Goal: Task Accomplishment & Management: Manage account settings

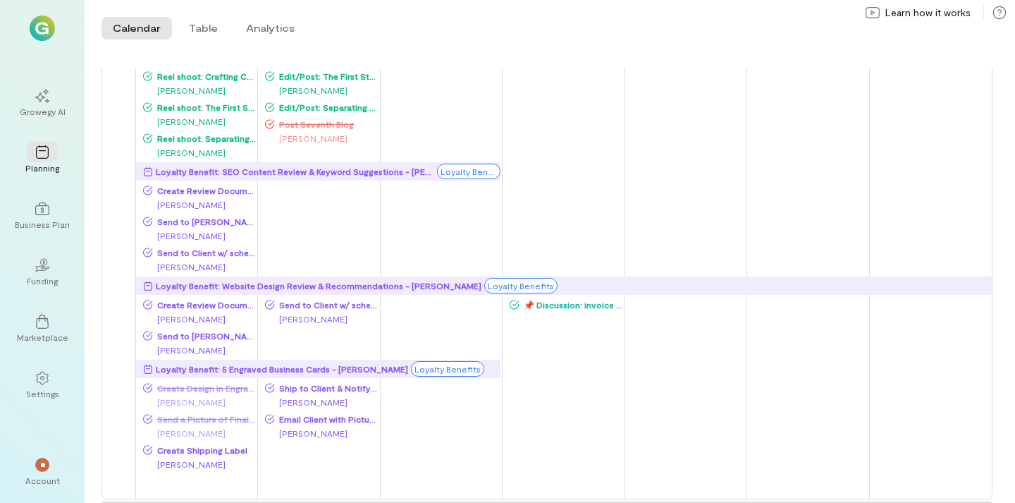
scroll to position [598, 0]
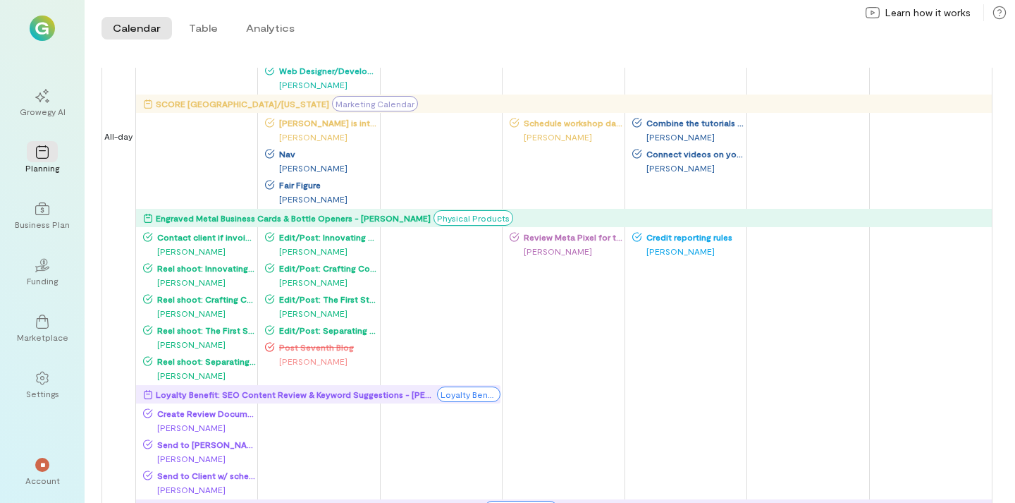
click at [327, 358] on div "[PERSON_NAME]" at bounding box center [322, 361] width 114 height 14
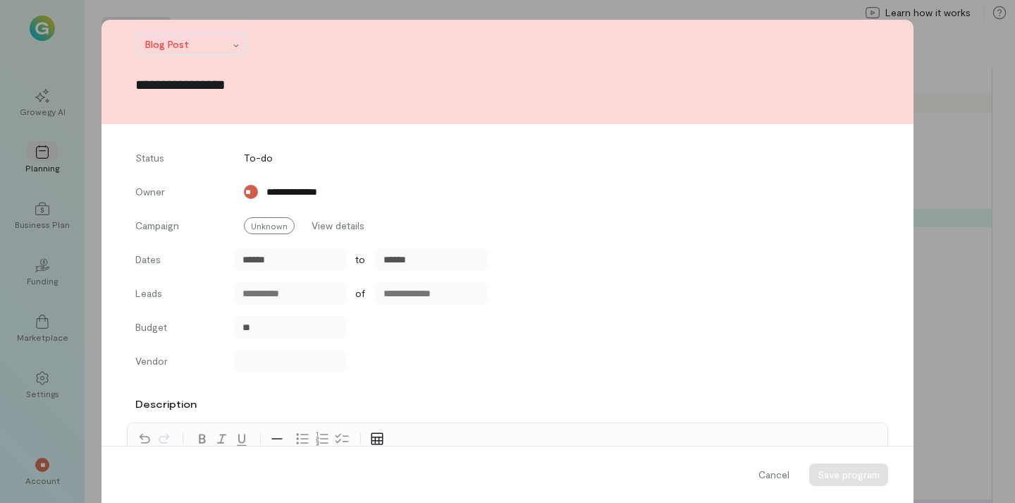
scroll to position [486, 0]
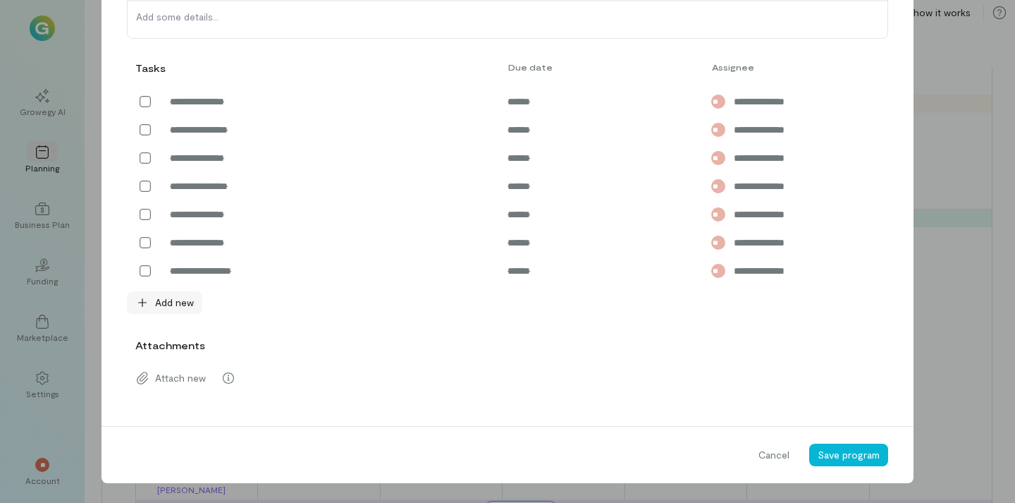
click at [176, 305] on span "Add new" at bounding box center [174, 302] width 39 height 14
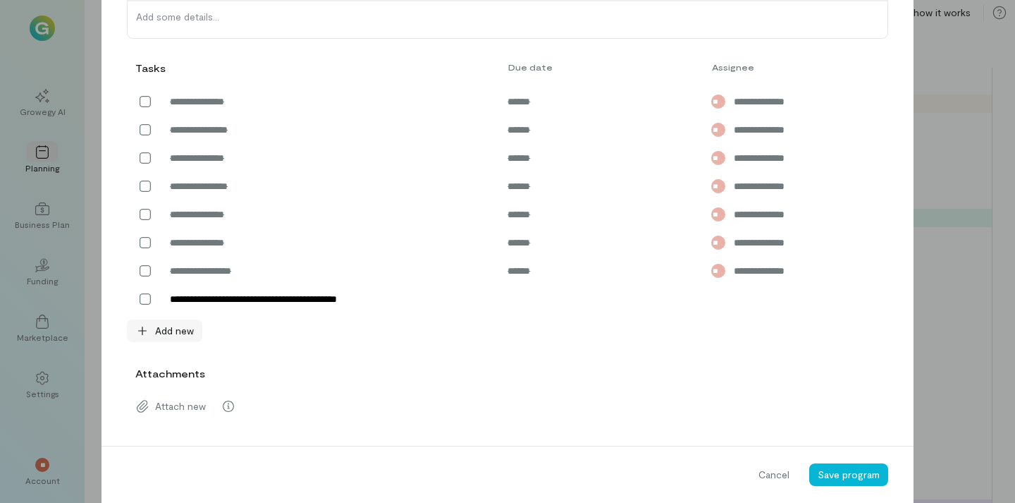
type textarea "**********"
click at [556, 300] on input "text" at bounding box center [584, 299] width 171 height 23
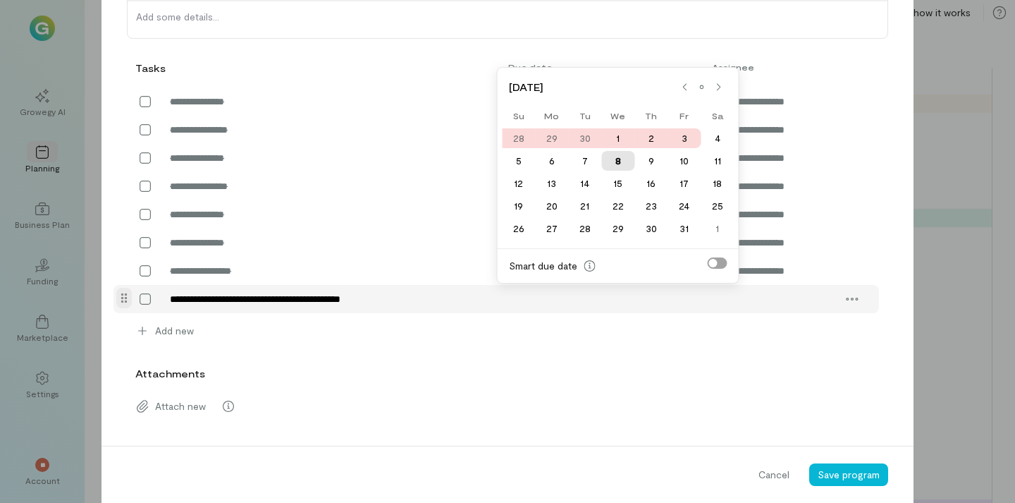
click at [620, 160] on div "8" at bounding box center [617, 161] width 33 height 20
type input "******"
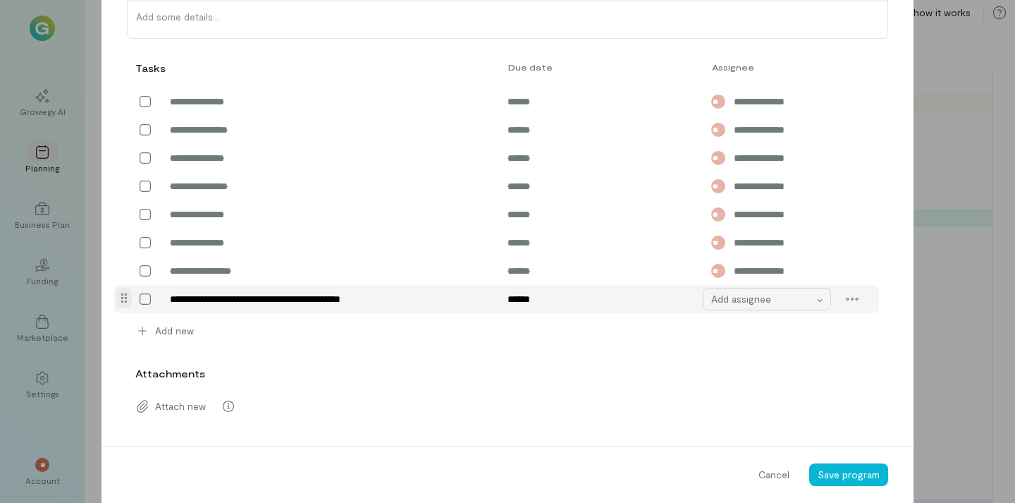
click at [740, 288] on div "Add assignee" at bounding box center [767, 299] width 129 height 23
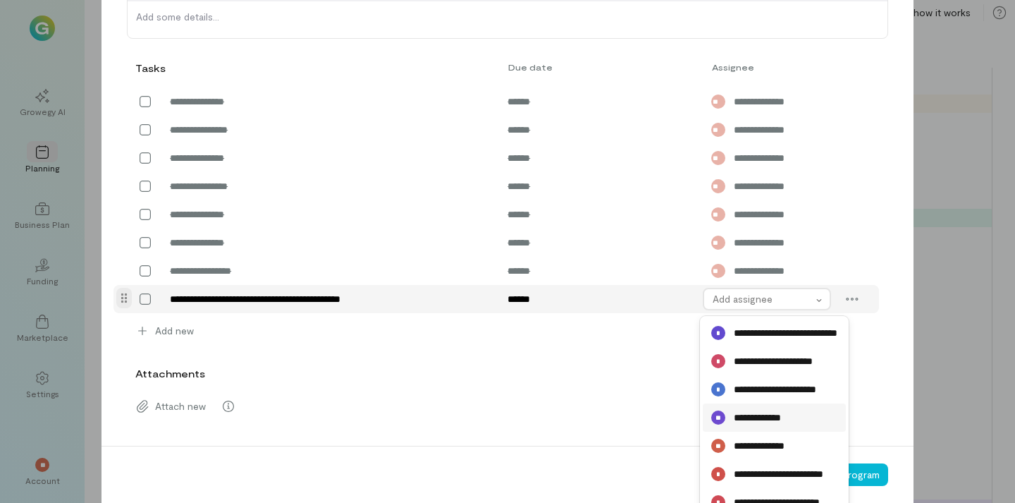
scroll to position [553, 0]
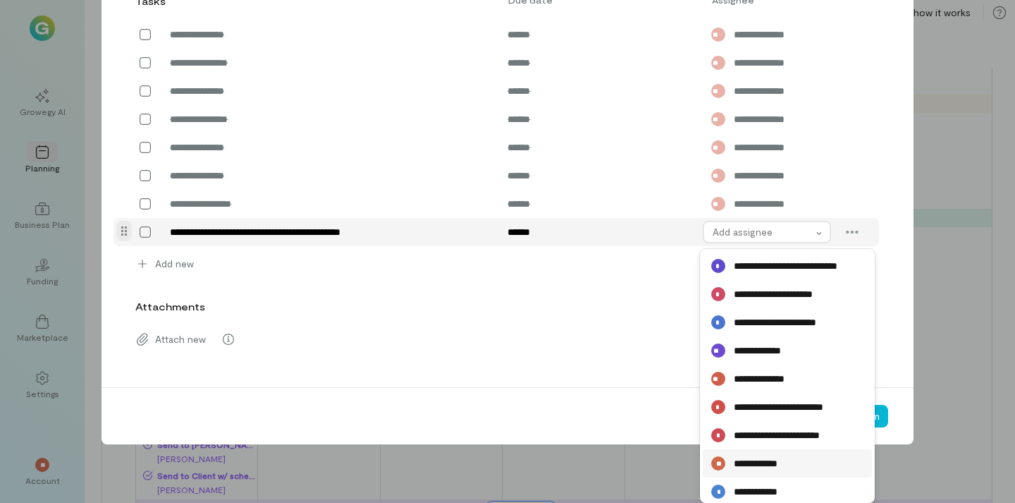
click at [777, 457] on span "**********" at bounding box center [762, 463] width 56 height 14
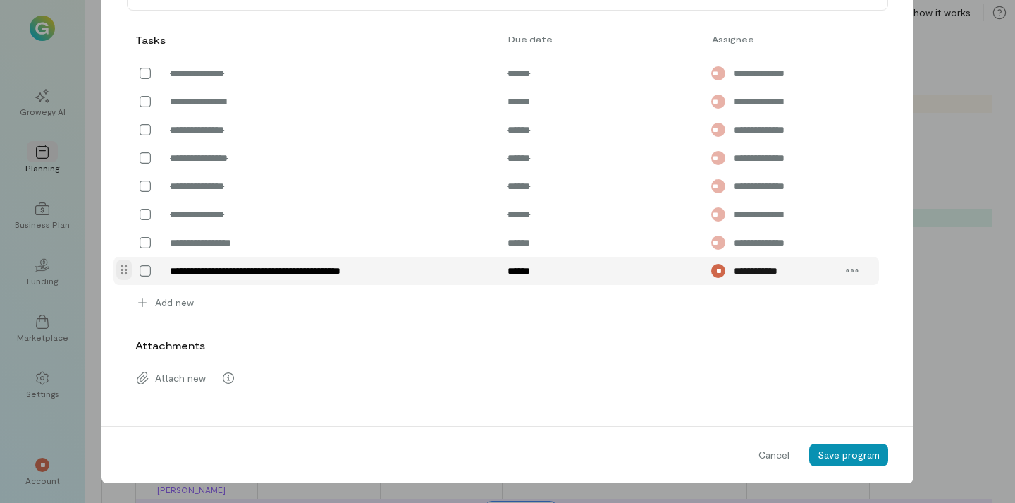
click at [828, 455] on span "Save program" at bounding box center [849, 454] width 62 height 12
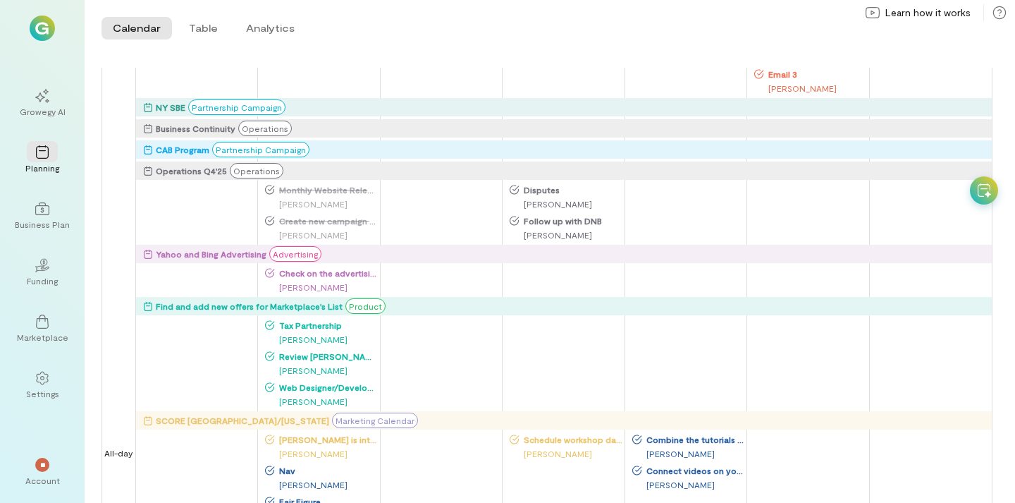
scroll to position [414, 0]
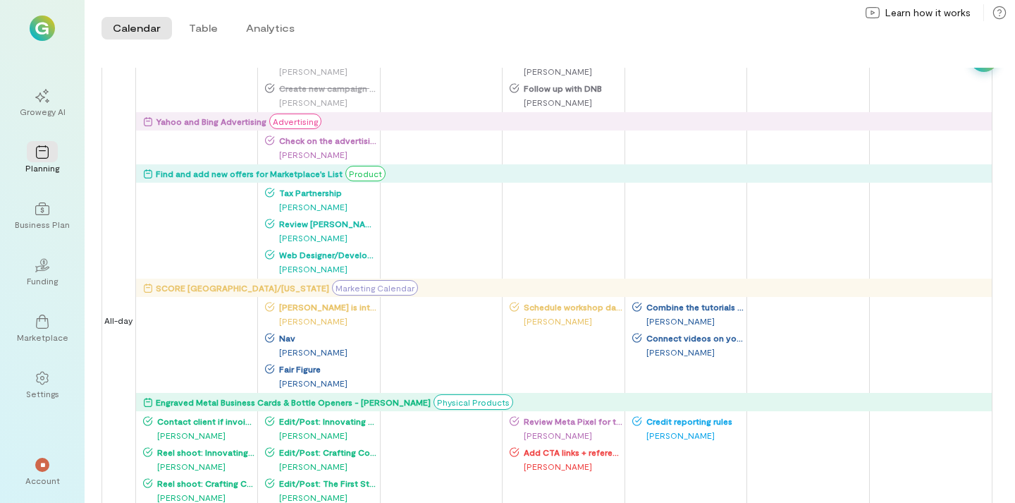
click at [302, 343] on span "Nav" at bounding box center [327, 337] width 104 height 11
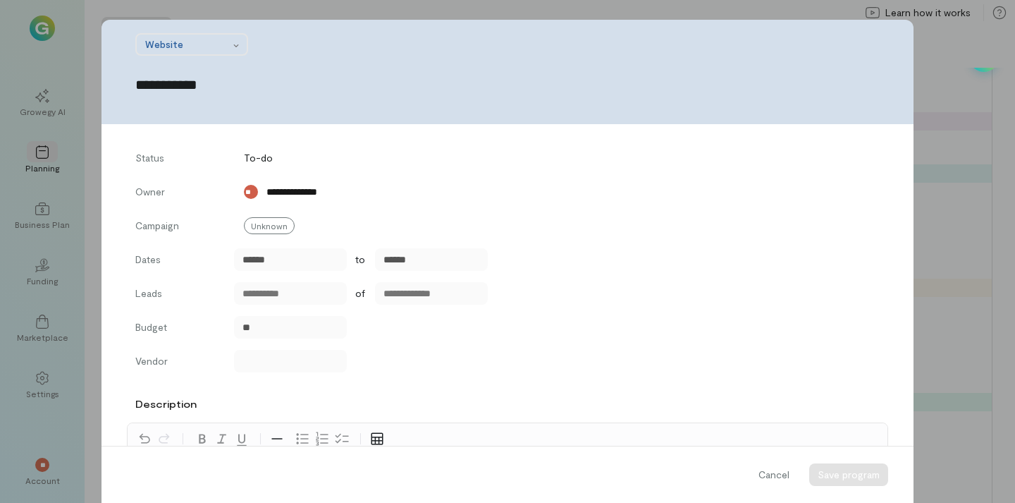
scroll to position [684, 0]
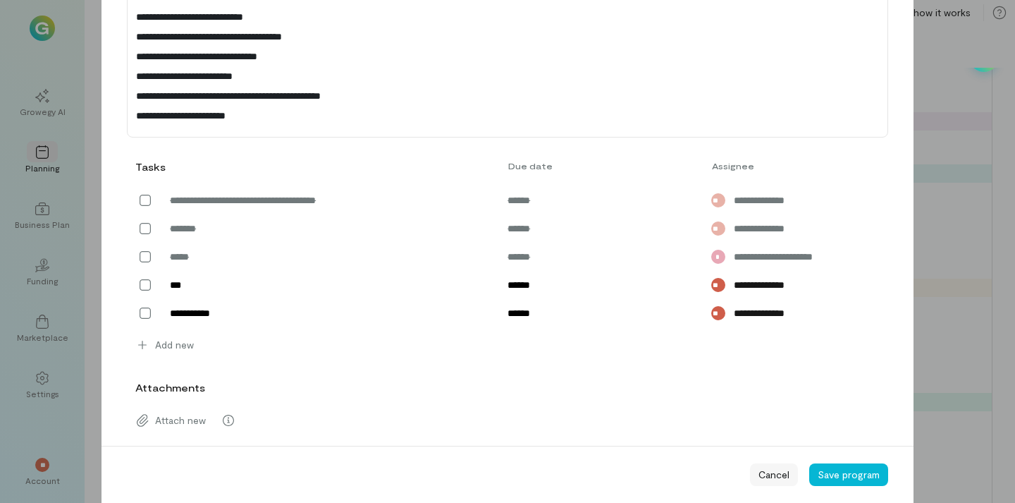
click at [760, 470] on span "Cancel" at bounding box center [774, 474] width 31 height 14
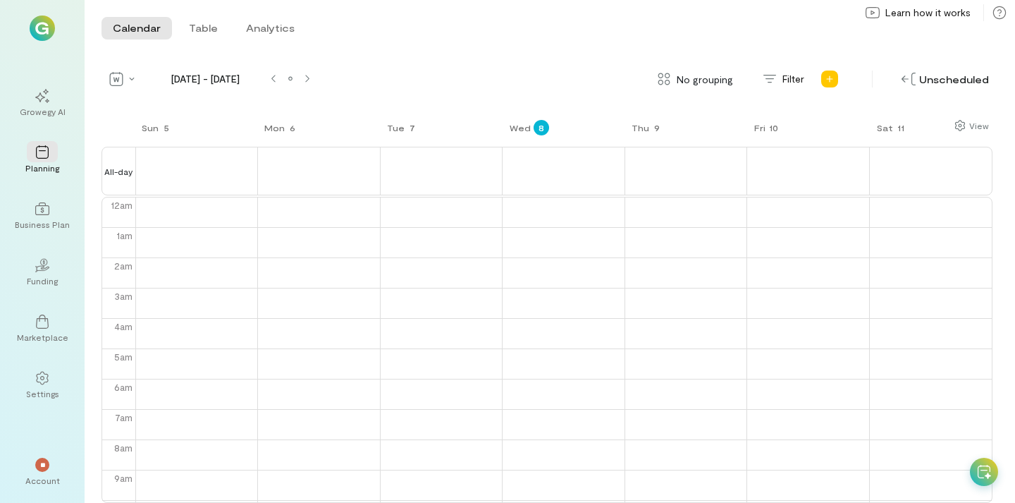
scroll to position [183, 0]
